Goal: Find contact information: Find contact information

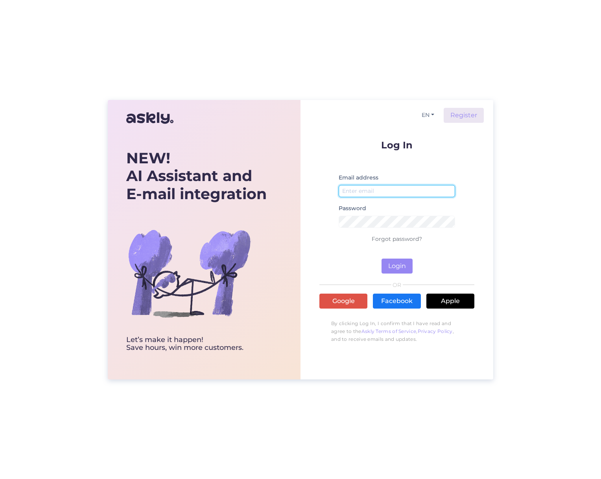
click at [397, 191] on input "email" at bounding box center [397, 191] width 116 height 12
type input "i"
type input "[EMAIL_ADDRESS][DOMAIN_NAME]"
click at [399, 265] on button "Login" at bounding box center [396, 265] width 31 height 15
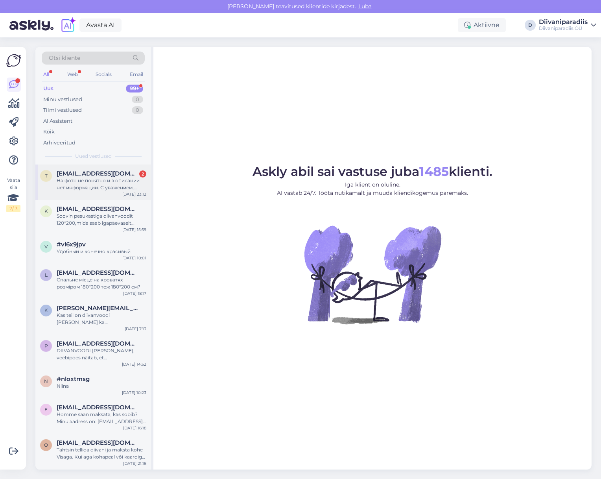
click at [81, 178] on div "На фото не понятно и в описании нет информации. С уважением, [PERSON_NAME]." at bounding box center [102, 184] width 90 height 14
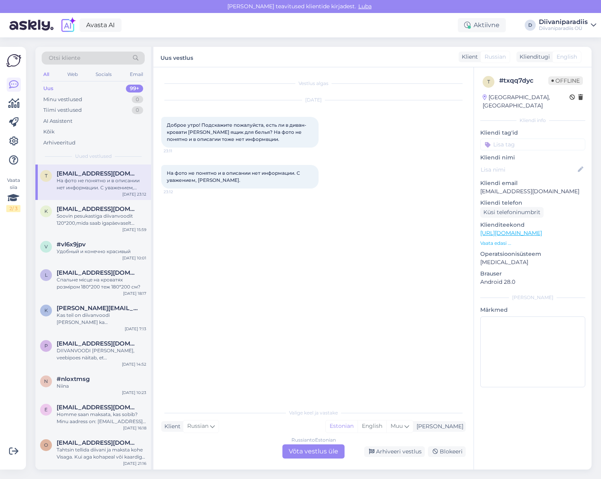
click at [492, 187] on p "[EMAIL_ADDRESS][DOMAIN_NAME]" at bounding box center [532, 191] width 105 height 8
copy p "[EMAIL_ADDRESS][DOMAIN_NAME]"
